Goal: Communication & Community: Answer question/provide support

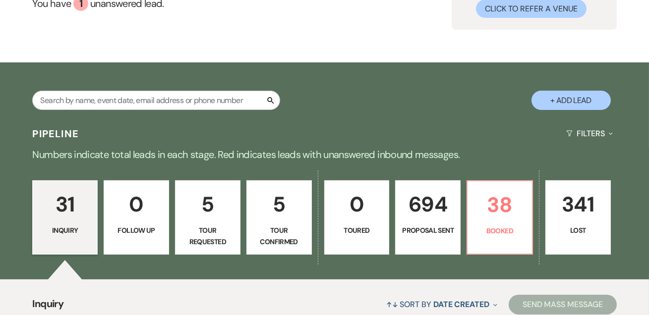
scroll to position [120, 0]
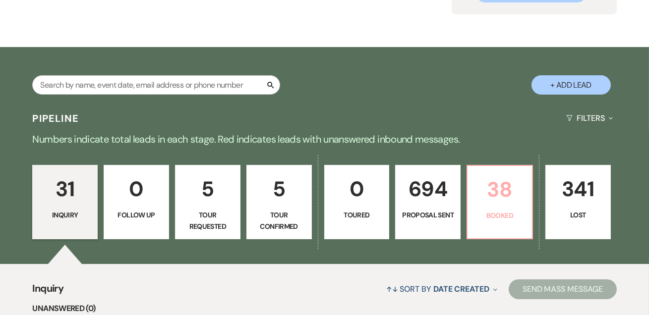
click at [489, 181] on p "38" at bounding box center [500, 189] width 53 height 33
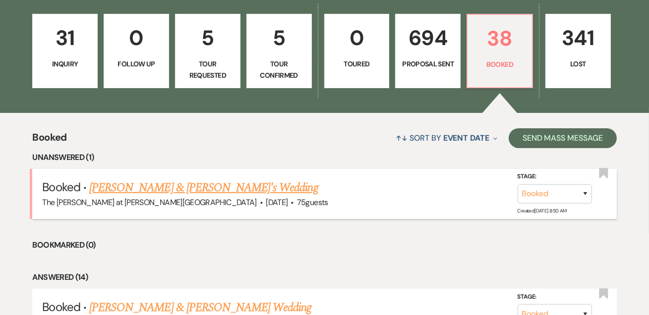
scroll to position [301, 0]
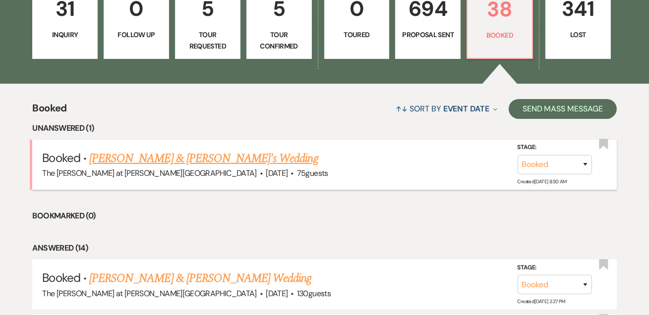
click at [207, 160] on link "[PERSON_NAME] & [PERSON_NAME]'s Wedding" at bounding box center [203, 159] width 229 height 18
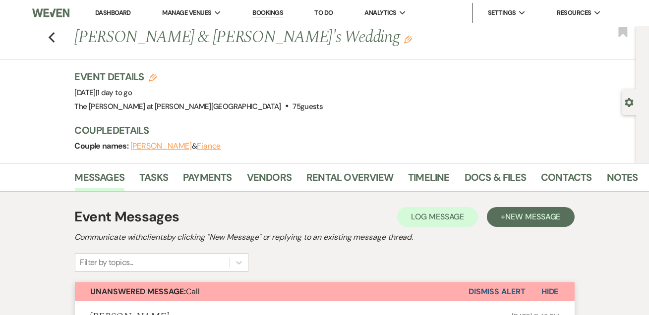
click at [49, 35] on div "Previous Stephanie Morgan & Fiance's Wedding Edit Bookmark" at bounding box center [315, 43] width 641 height 34
click at [55, 35] on use "button" at bounding box center [51, 37] width 6 height 11
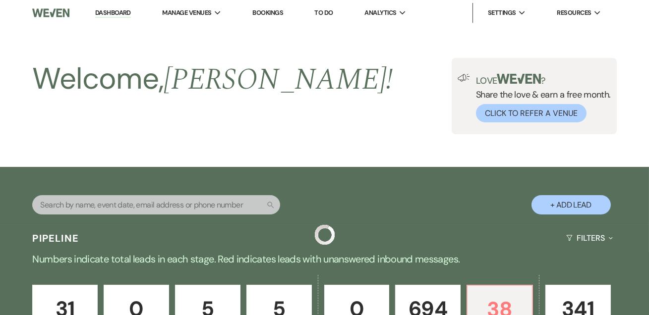
scroll to position [301, 0]
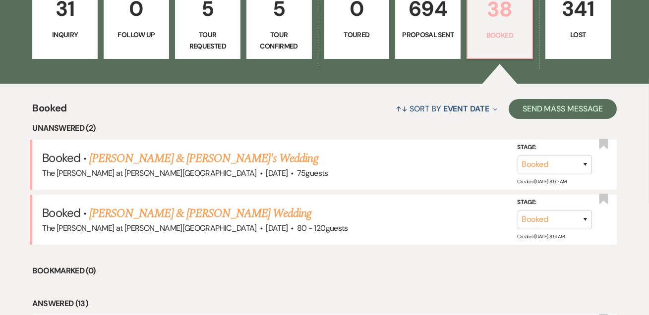
click at [485, 16] on p "38" at bounding box center [500, 9] width 53 height 33
click at [167, 214] on link "[PERSON_NAME] & [PERSON_NAME] Wedding" at bounding box center [200, 214] width 222 height 18
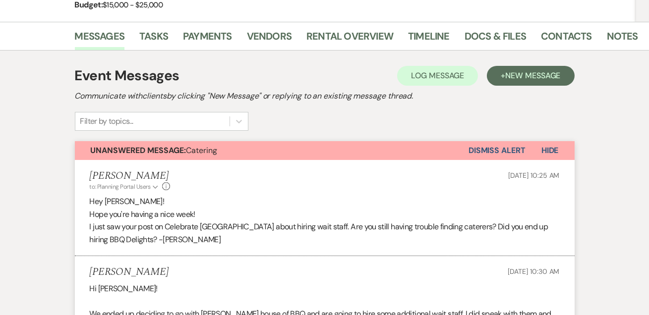
scroll to position [180, 0]
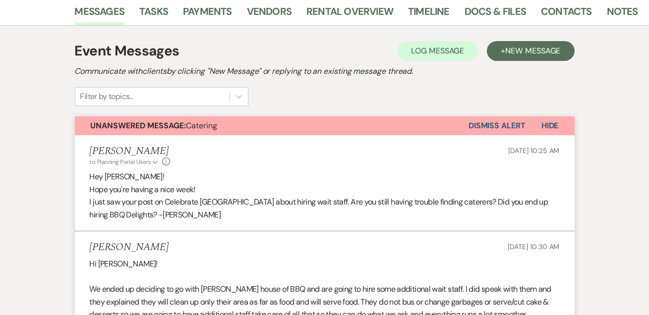
click at [480, 133] on button "Dismiss Alert" at bounding box center [497, 126] width 57 height 19
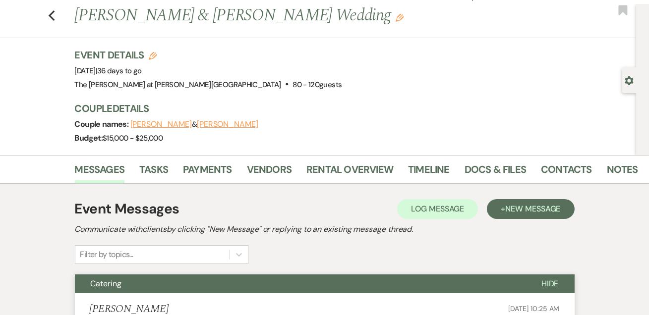
scroll to position [0, 0]
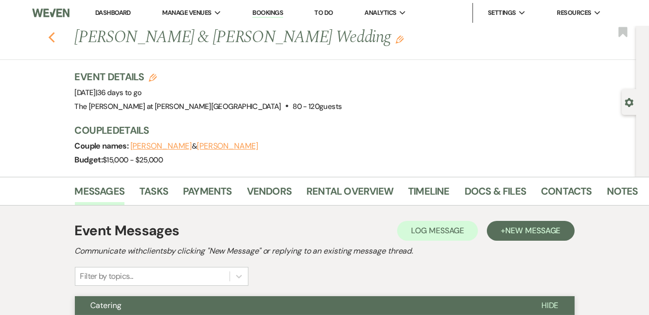
click at [55, 39] on use "button" at bounding box center [51, 37] width 6 height 11
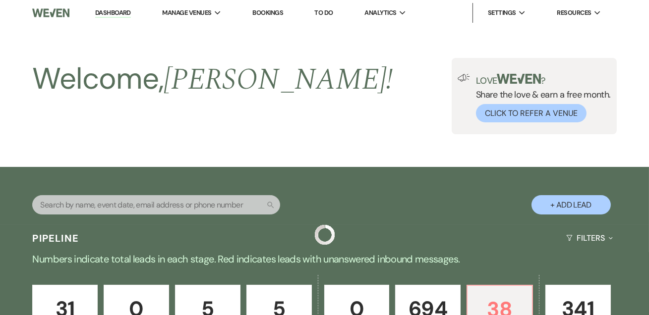
scroll to position [301, 0]
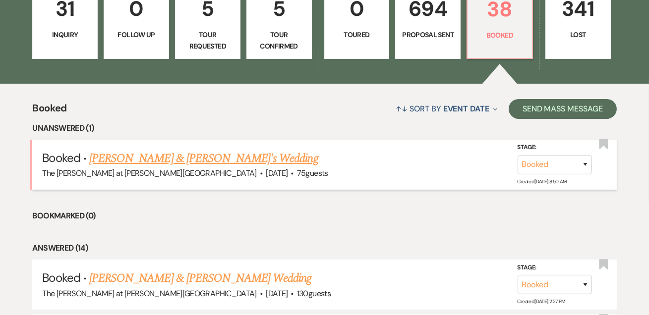
click at [161, 156] on link "[PERSON_NAME] & [PERSON_NAME]'s Wedding" at bounding box center [203, 159] width 229 height 18
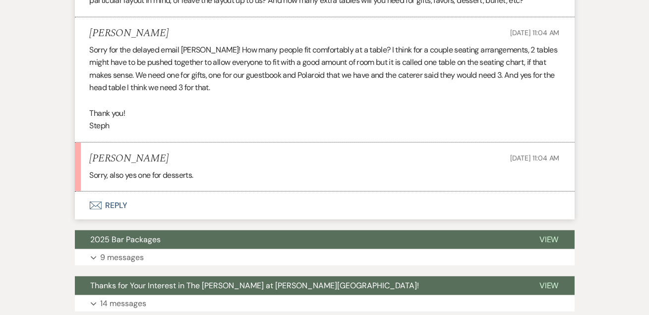
scroll to position [1738, 0]
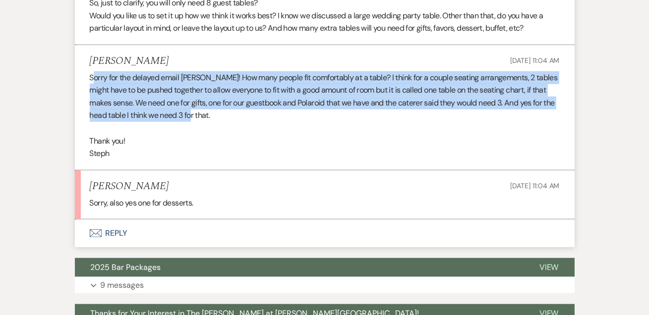
drag, startPoint x: 92, startPoint y: 63, endPoint x: 463, endPoint y: 103, distance: 373.1
click at [463, 103] on div "Sorry for the delayed email Jackie! How many people fit comfortably at a table?…" at bounding box center [325, 115] width 470 height 89
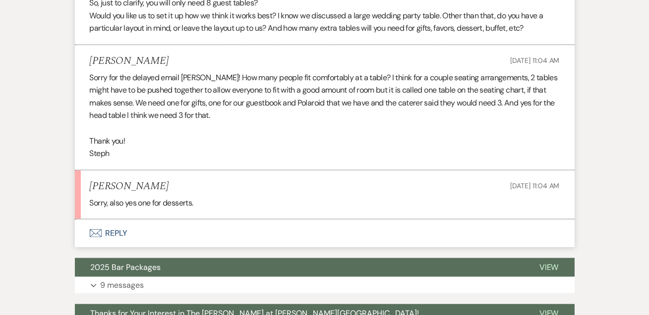
drag, startPoint x: 463, startPoint y: 103, endPoint x: 428, endPoint y: 122, distance: 39.9
click at [428, 122] on div "Sorry for the delayed email Jackie! How many people fit comfortably at a table?…" at bounding box center [325, 115] width 470 height 89
click at [116, 220] on button "Envelope Reply" at bounding box center [325, 234] width 500 height 28
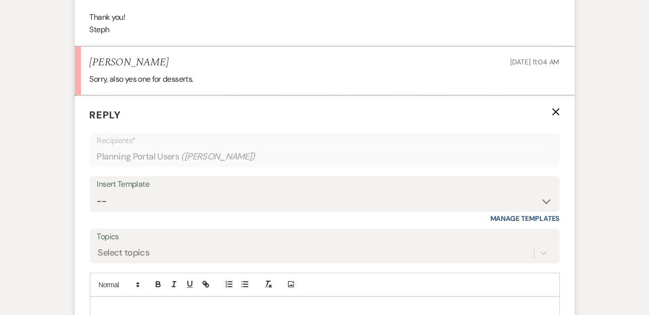
scroll to position [1885, 0]
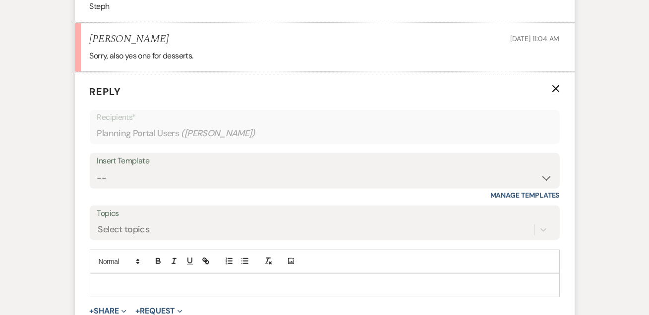
click at [147, 255] on div "Add Photo" at bounding box center [325, 262] width 470 height 24
click at [150, 280] on p at bounding box center [325, 285] width 454 height 11
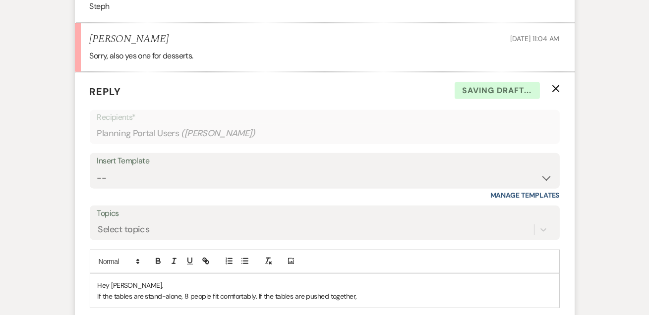
click at [377, 291] on p "If the tables are stand-alone, 8 people fit comfortably. If the tables are push…" at bounding box center [325, 296] width 454 height 11
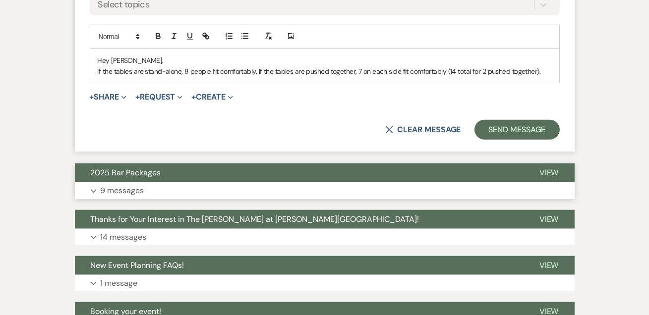
scroll to position [2006, 0]
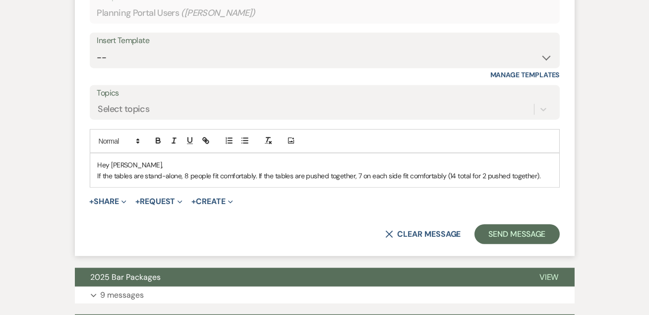
click at [543, 171] on p "If the tables are stand-alone, 8 people fit comfortably. If the tables are push…" at bounding box center [325, 176] width 454 height 11
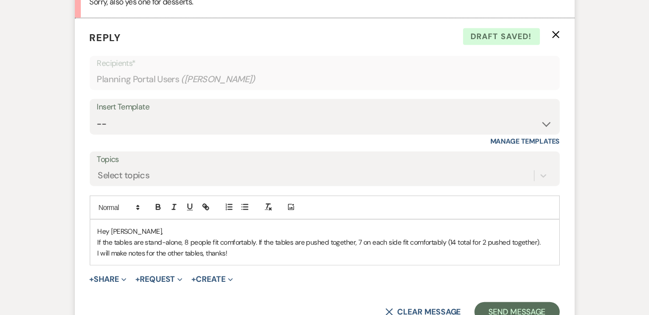
scroll to position [1946, 0]
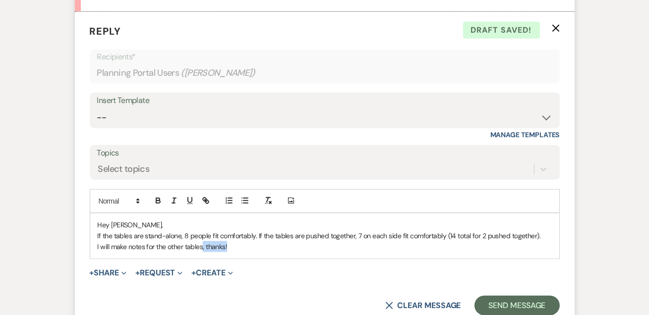
drag, startPoint x: 249, startPoint y: 224, endPoint x: 203, endPoint y: 231, distance: 46.1
click at [203, 242] on p "I will make notes for the other tables, thanks!" at bounding box center [325, 247] width 454 height 11
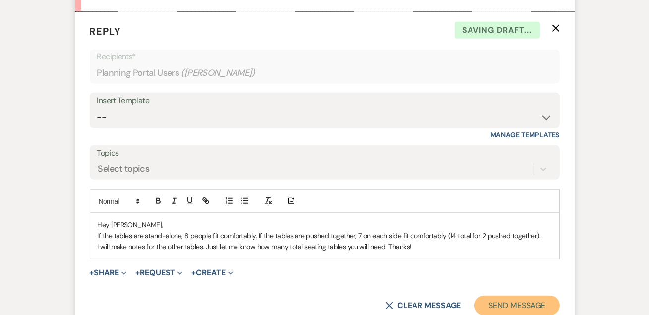
click at [490, 296] on button "Send Message" at bounding box center [517, 306] width 85 height 20
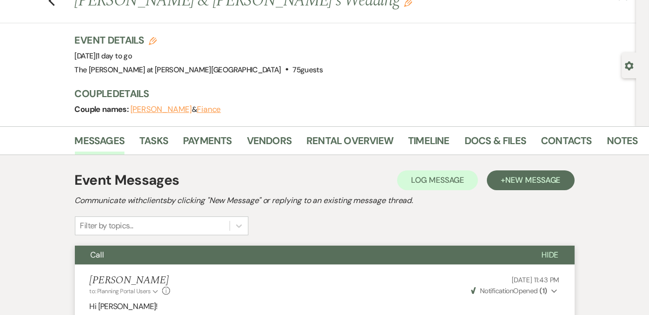
scroll to position [0, 0]
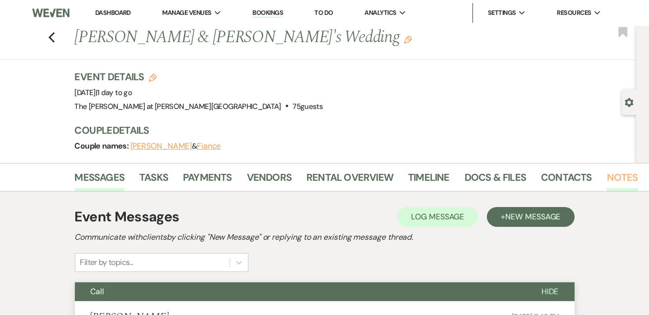
click at [622, 178] on link "Notes" at bounding box center [622, 181] width 31 height 22
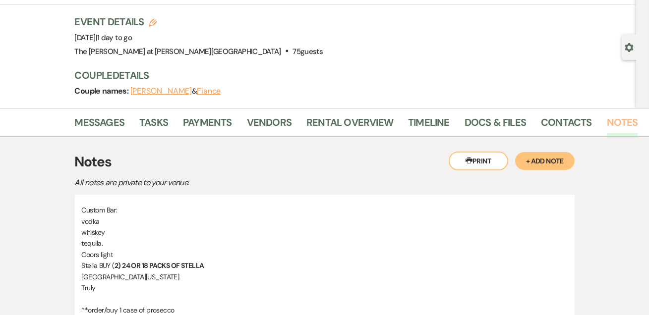
scroll to position [120, 0]
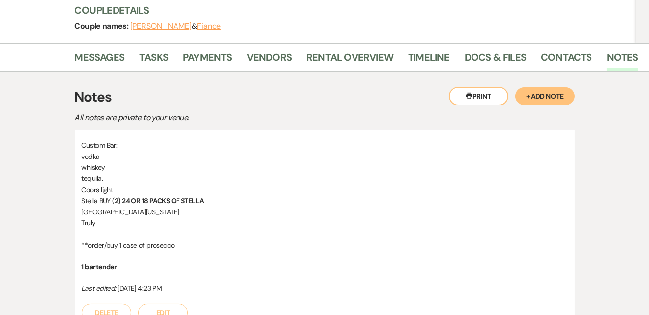
click at [550, 92] on button "+ Add Note" at bounding box center [545, 96] width 60 height 18
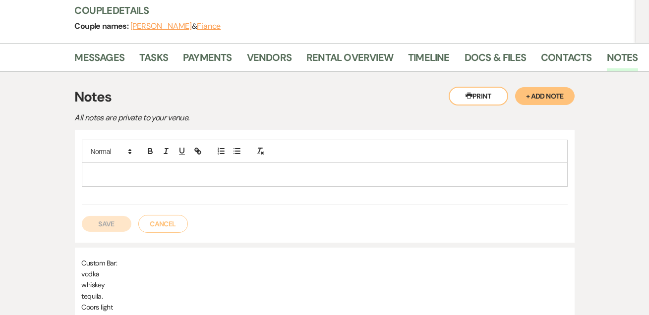
click at [136, 176] on p at bounding box center [325, 174] width 470 height 11
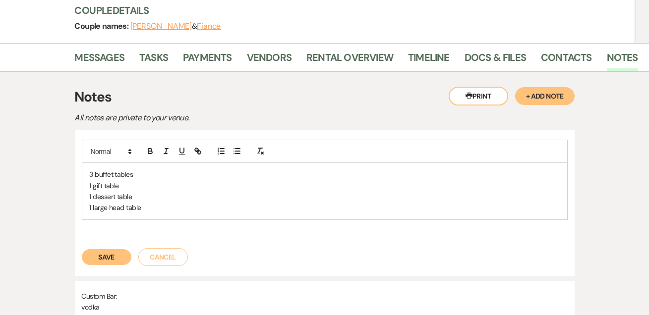
click at [104, 257] on button "Save" at bounding box center [107, 257] width 50 height 16
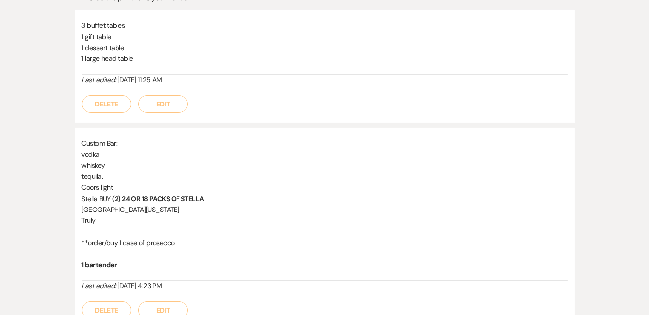
scroll to position [60, 0]
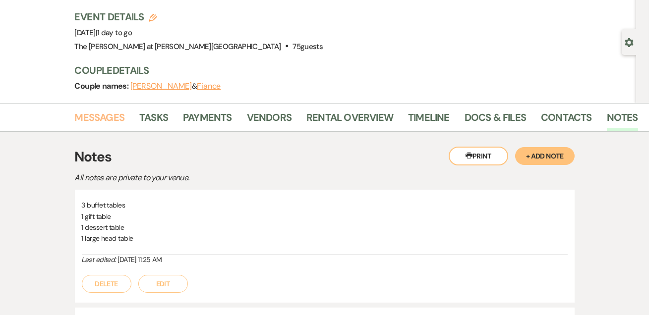
drag, startPoint x: 105, startPoint y: 117, endPoint x: 223, endPoint y: 135, distance: 119.9
click at [105, 117] on link "Messages" at bounding box center [100, 121] width 50 height 22
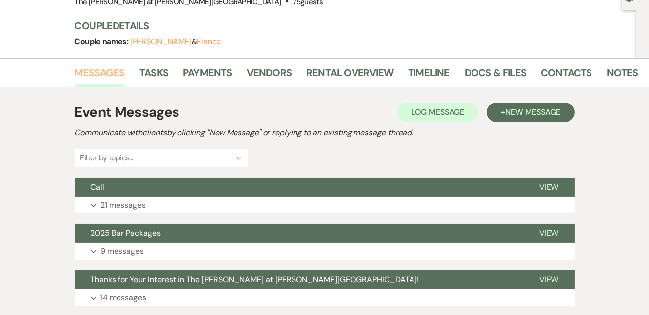
scroll to position [240, 0]
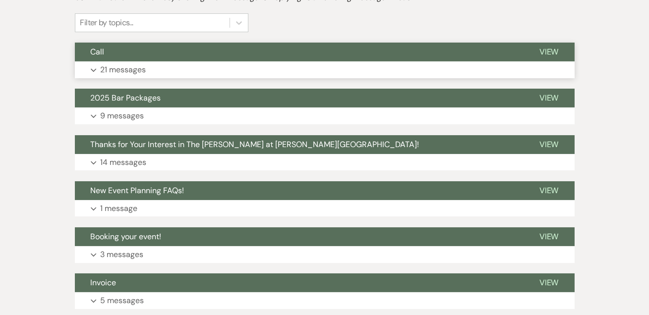
click at [115, 72] on p "21 messages" at bounding box center [124, 69] width 46 height 13
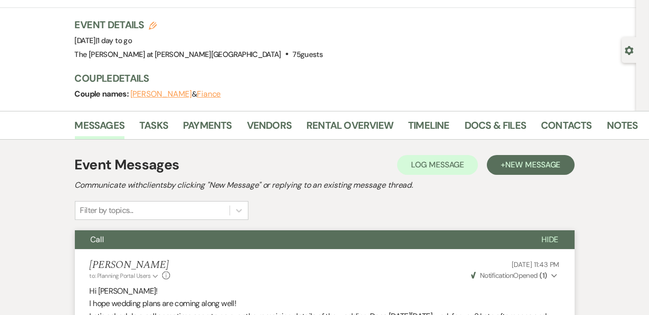
scroll to position [0, 0]
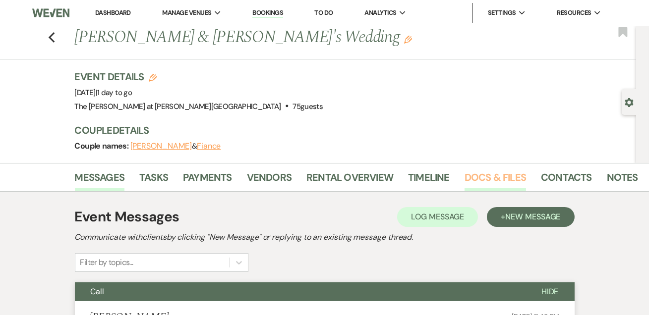
click at [475, 176] on link "Docs & Files" at bounding box center [496, 181] width 62 height 22
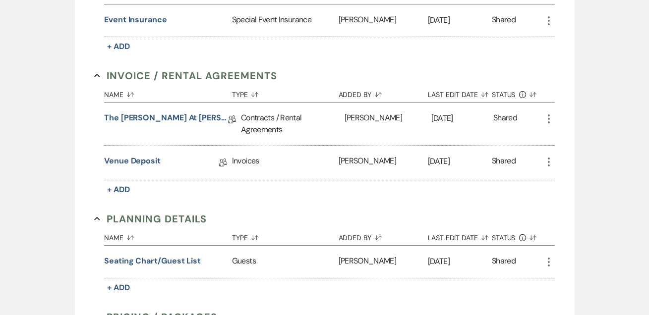
scroll to position [421, 0]
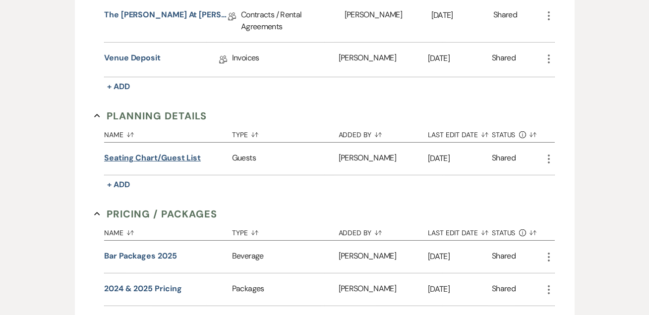
click at [152, 154] on button "Seating Chart/Guest List" at bounding box center [152, 158] width 97 height 12
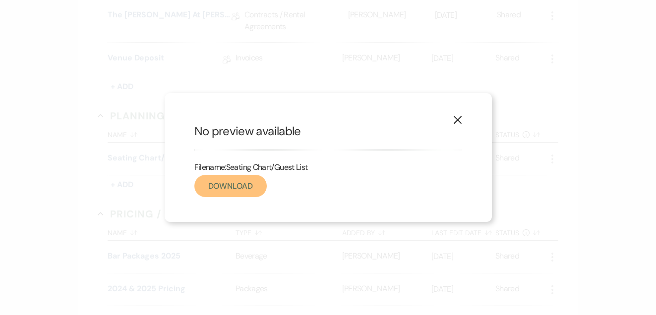
click at [235, 180] on link "Download" at bounding box center [230, 186] width 72 height 22
click at [457, 123] on icon "X" at bounding box center [457, 120] width 9 height 9
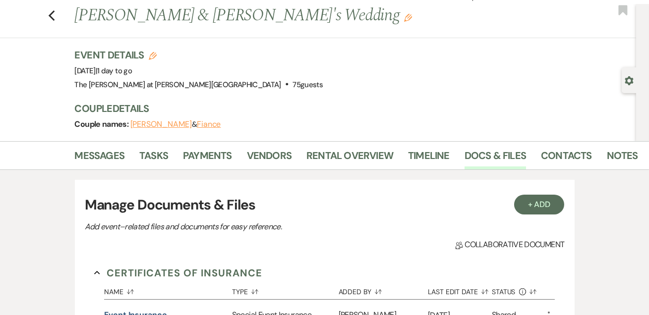
scroll to position [0, 0]
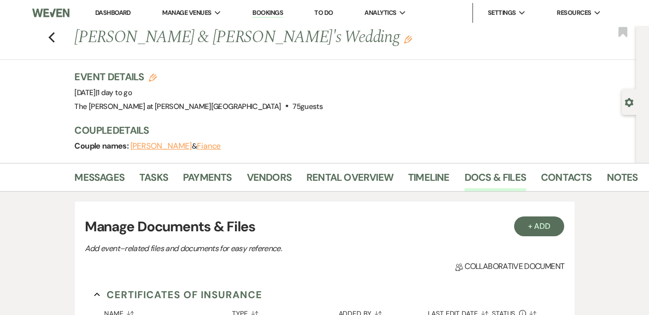
drag, startPoint x: 116, startPoint y: 13, endPoint x: 161, endPoint y: 0, distance: 46.9
click at [116, 13] on link "Dashboard" at bounding box center [113, 12] width 36 height 8
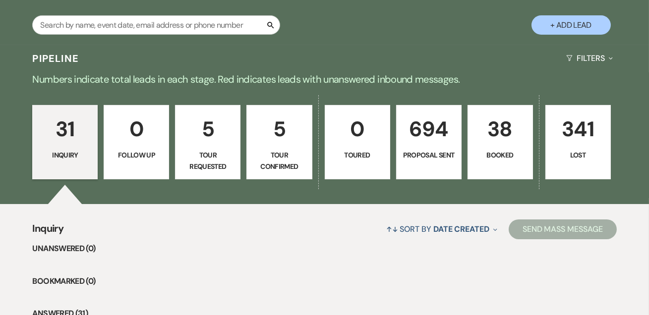
scroll to position [60, 0]
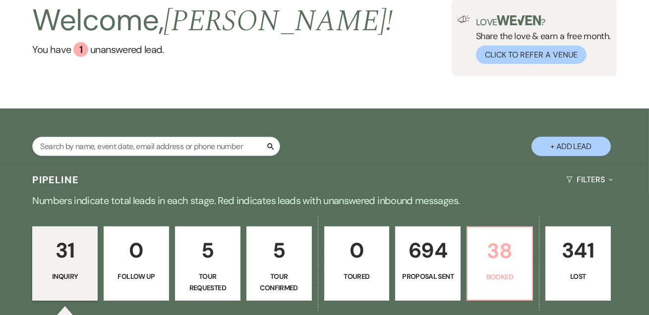
click at [479, 245] on p "38" at bounding box center [500, 251] width 53 height 33
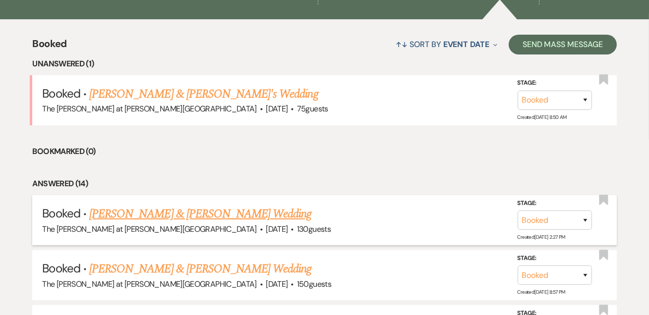
scroll to position [419, 0]
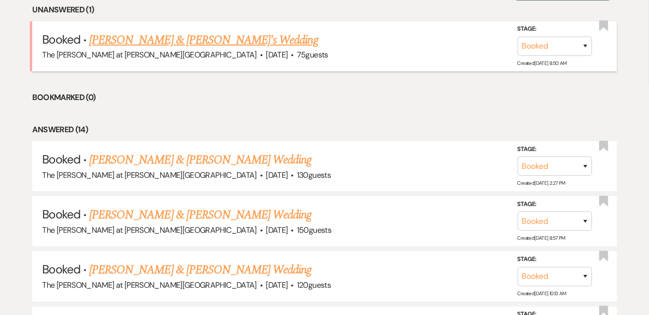
click at [177, 37] on link "[PERSON_NAME] & [PERSON_NAME]'s Wedding" at bounding box center [203, 40] width 229 height 18
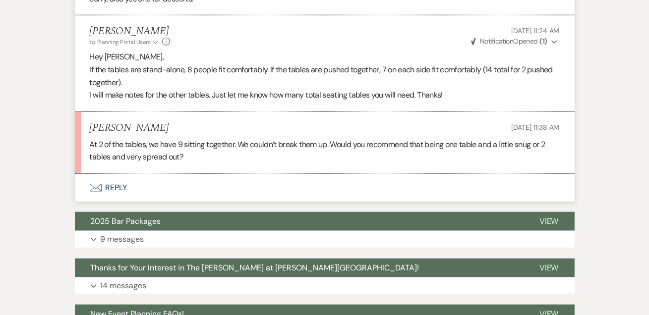
scroll to position [1986, 0]
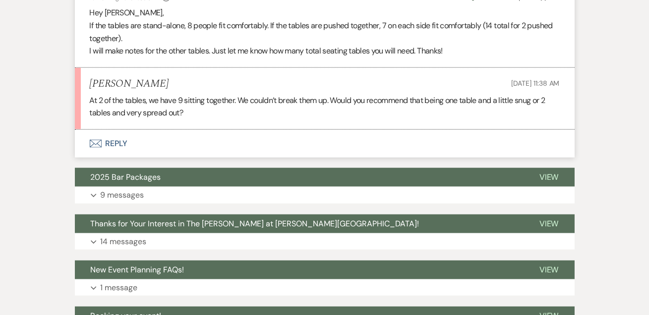
click at [115, 130] on button "Envelope Reply" at bounding box center [325, 144] width 500 height 28
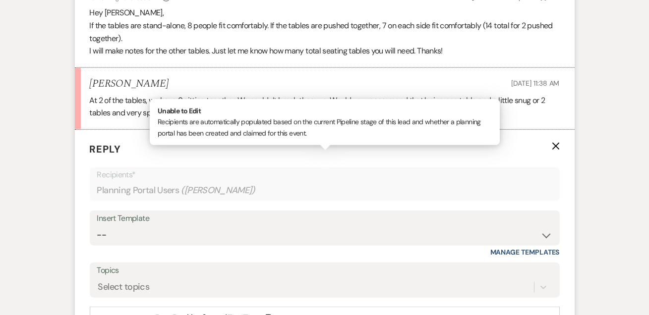
scroll to position [2044, 0]
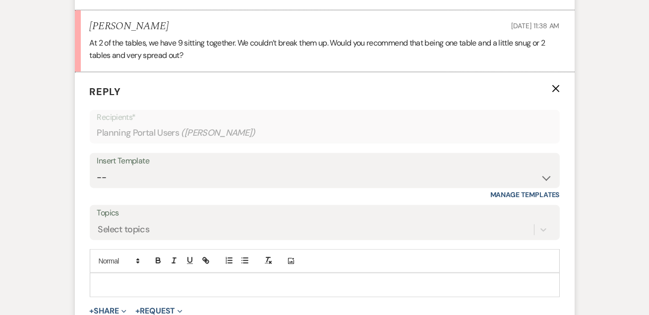
click at [163, 280] on p at bounding box center [325, 285] width 454 height 11
click at [209, 280] on p "I think snug will be fine!" at bounding box center [325, 285] width 454 height 11
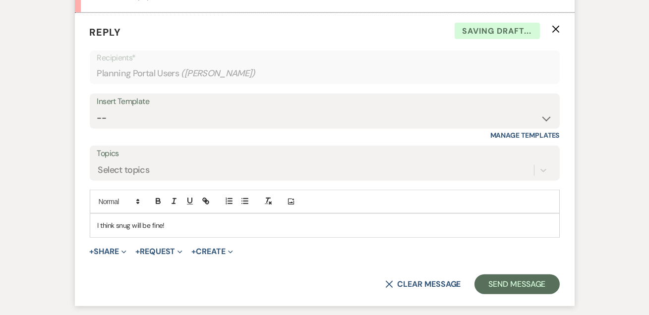
scroll to position [2224, 0]
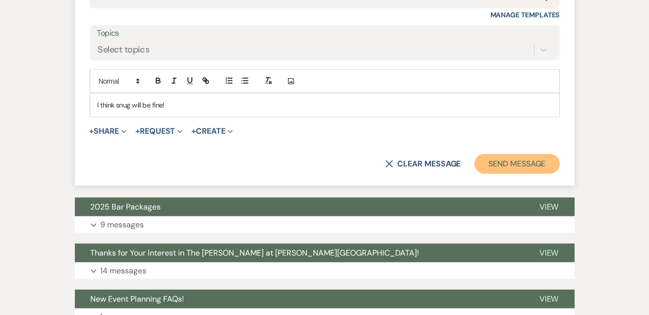
click at [484, 154] on button "Send Message" at bounding box center [517, 164] width 85 height 20
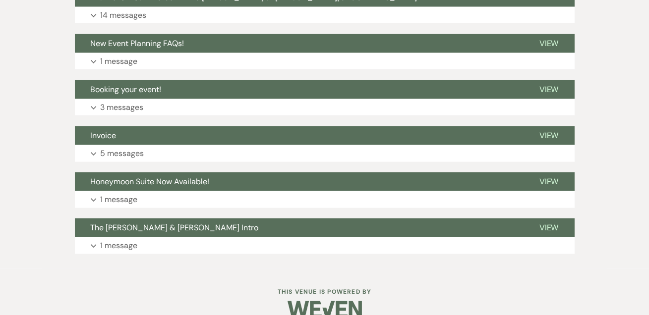
scroll to position [0, 0]
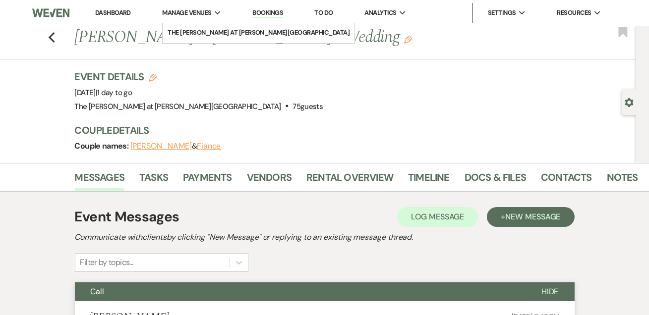
drag, startPoint x: 116, startPoint y: 13, endPoint x: 167, endPoint y: 17, distance: 51.2
click at [116, 13] on link "Dashboard" at bounding box center [113, 12] width 36 height 8
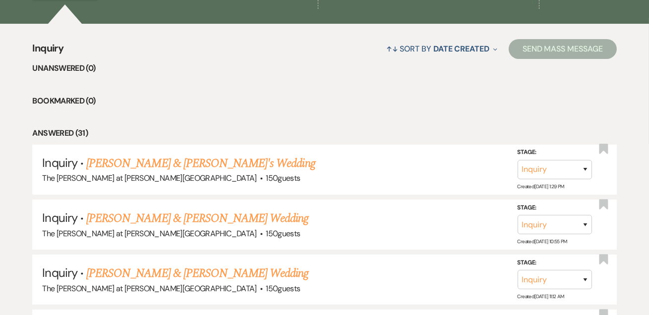
scroll to position [180, 0]
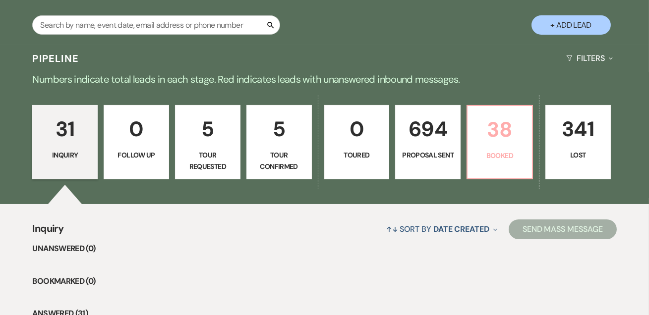
click at [496, 140] on p "38" at bounding box center [500, 129] width 53 height 33
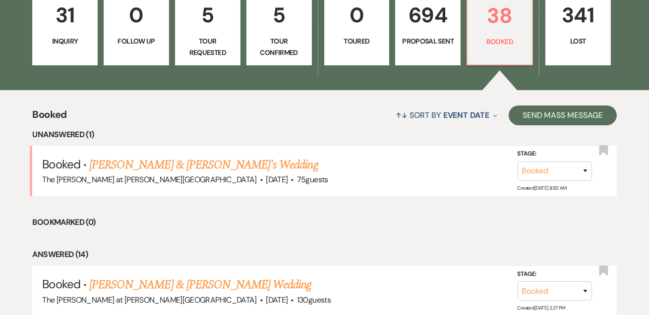
scroll to position [421, 0]
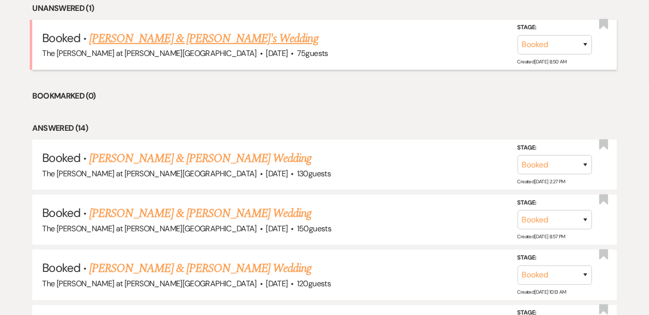
click at [139, 37] on link "[PERSON_NAME] & [PERSON_NAME]'s Wedding" at bounding box center [203, 39] width 229 height 18
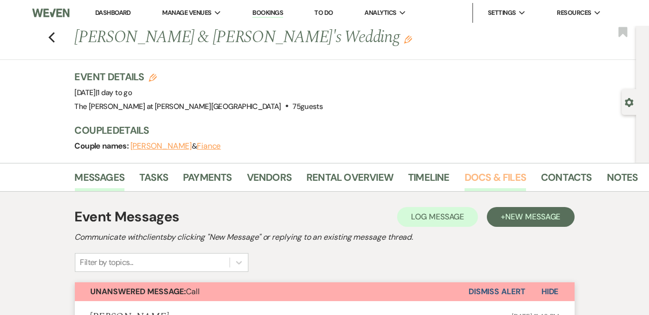
click at [494, 175] on link "Docs & Files" at bounding box center [496, 181] width 62 height 22
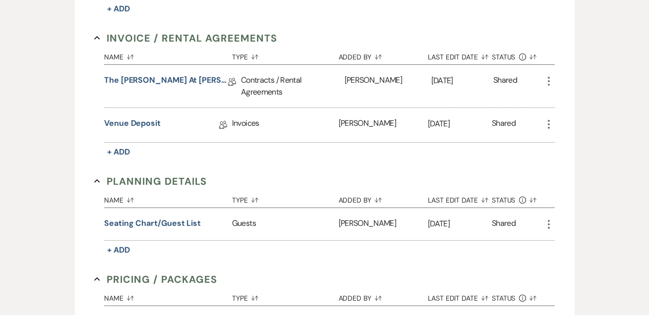
scroll to position [421, 0]
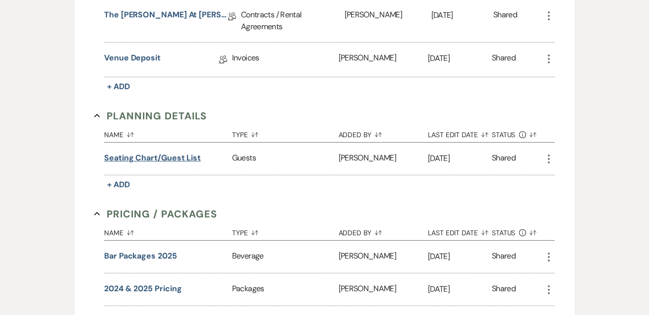
click at [175, 158] on button "Seating Chart/Guest List" at bounding box center [152, 158] width 97 height 12
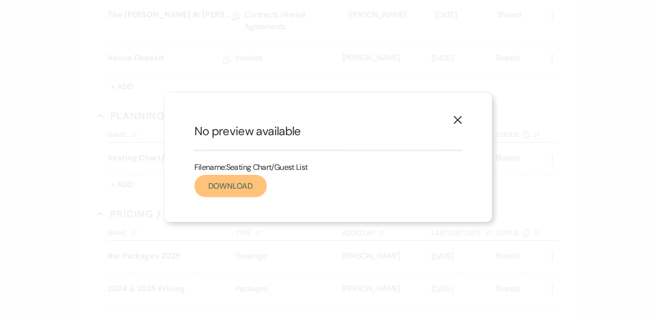
click at [241, 188] on link "Download" at bounding box center [230, 186] width 72 height 22
click at [464, 116] on button "X" at bounding box center [457, 119] width 15 height 17
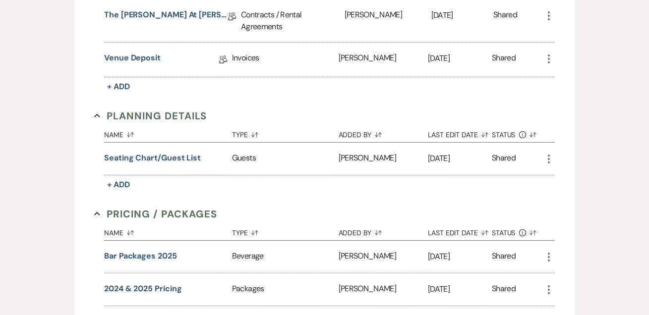
scroll to position [0, 0]
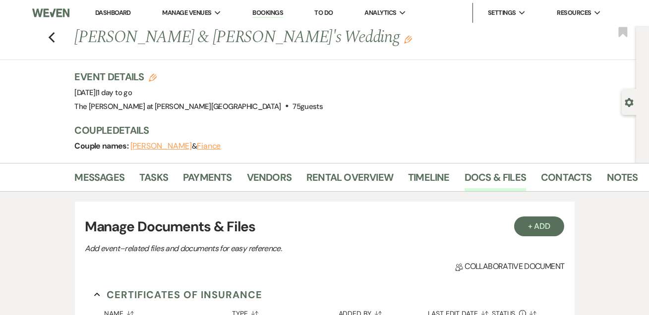
click at [120, 12] on link "Dashboard" at bounding box center [113, 12] width 36 height 8
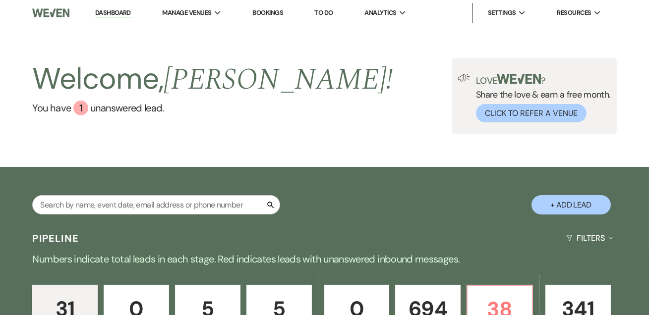
click at [121, 12] on link "Dashboard" at bounding box center [113, 12] width 36 height 9
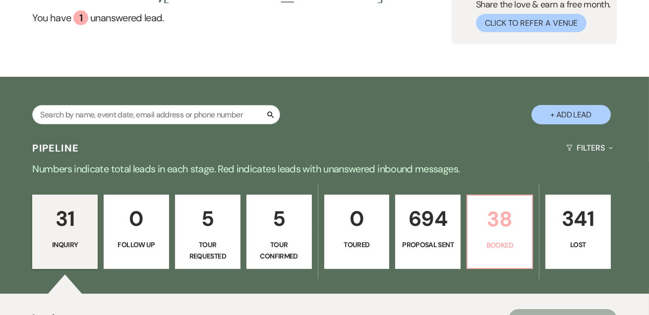
scroll to position [180, 0]
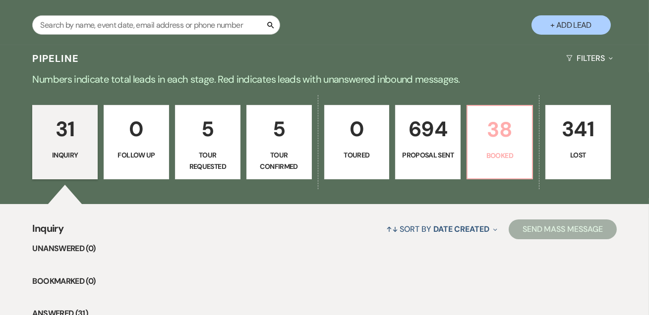
click at [482, 121] on p "38" at bounding box center [500, 129] width 53 height 33
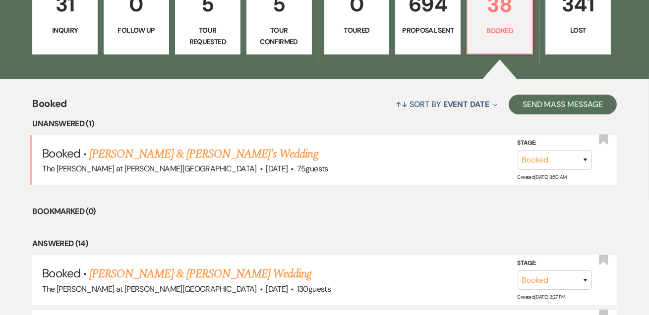
scroll to position [361, 0]
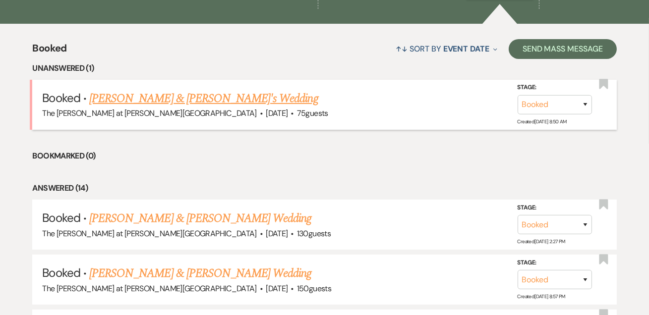
click at [246, 99] on link "[PERSON_NAME] & [PERSON_NAME]'s Wedding" at bounding box center [203, 99] width 229 height 18
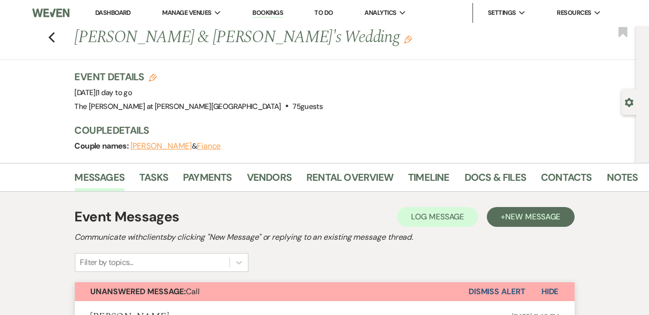
drag, startPoint x: 514, startPoint y: 285, endPoint x: 502, endPoint y: 264, distance: 23.3
click at [513, 285] on button "Dismiss Alert" at bounding box center [497, 292] width 57 height 19
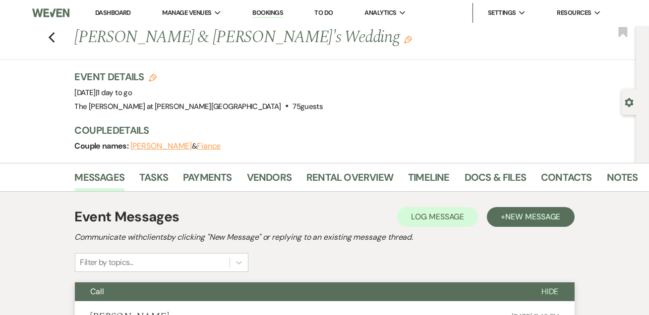
click at [131, 15] on li "Dashboard" at bounding box center [113, 13] width 46 height 20
click at [123, 10] on link "Dashboard" at bounding box center [113, 12] width 36 height 8
